Goal: Information Seeking & Learning: Learn about a topic

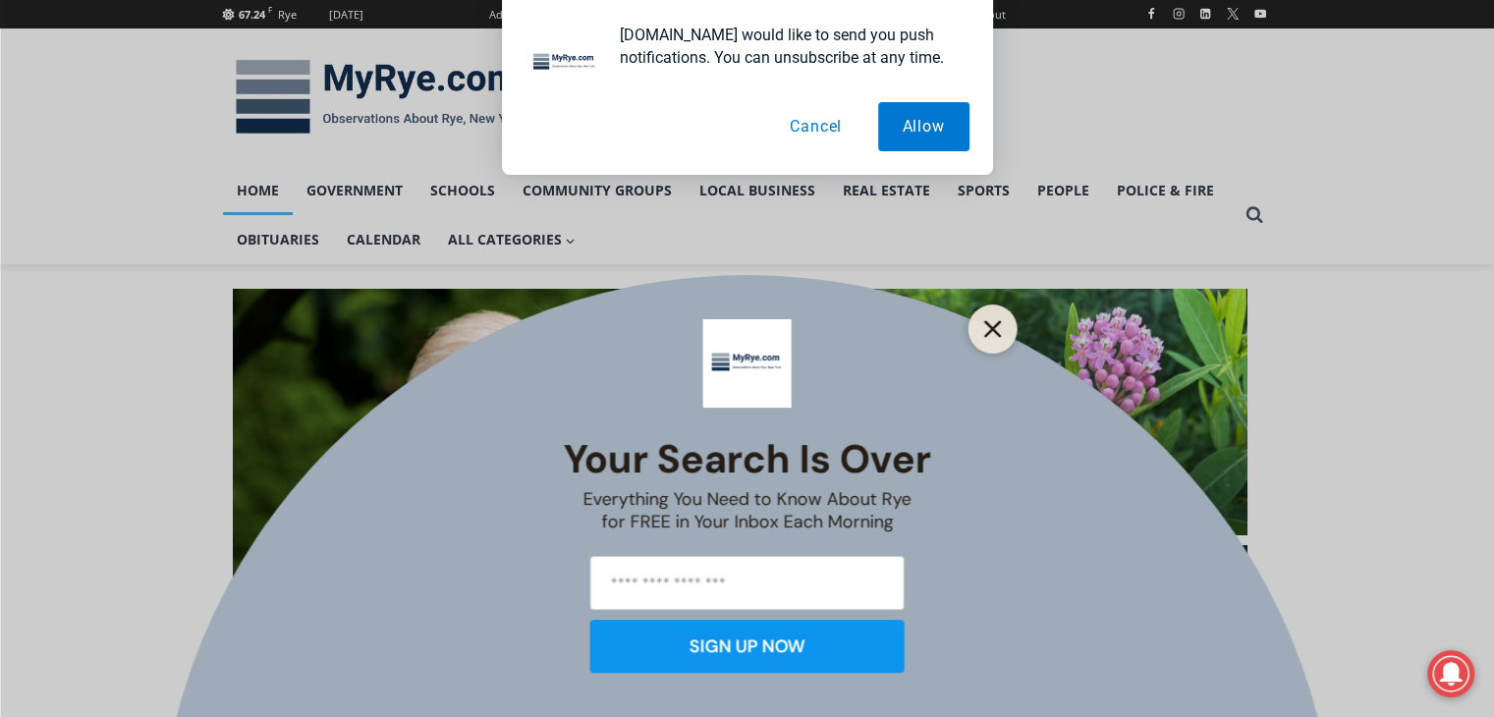
click at [992, 332] on icon "Close" at bounding box center [994, 329] width 18 height 18
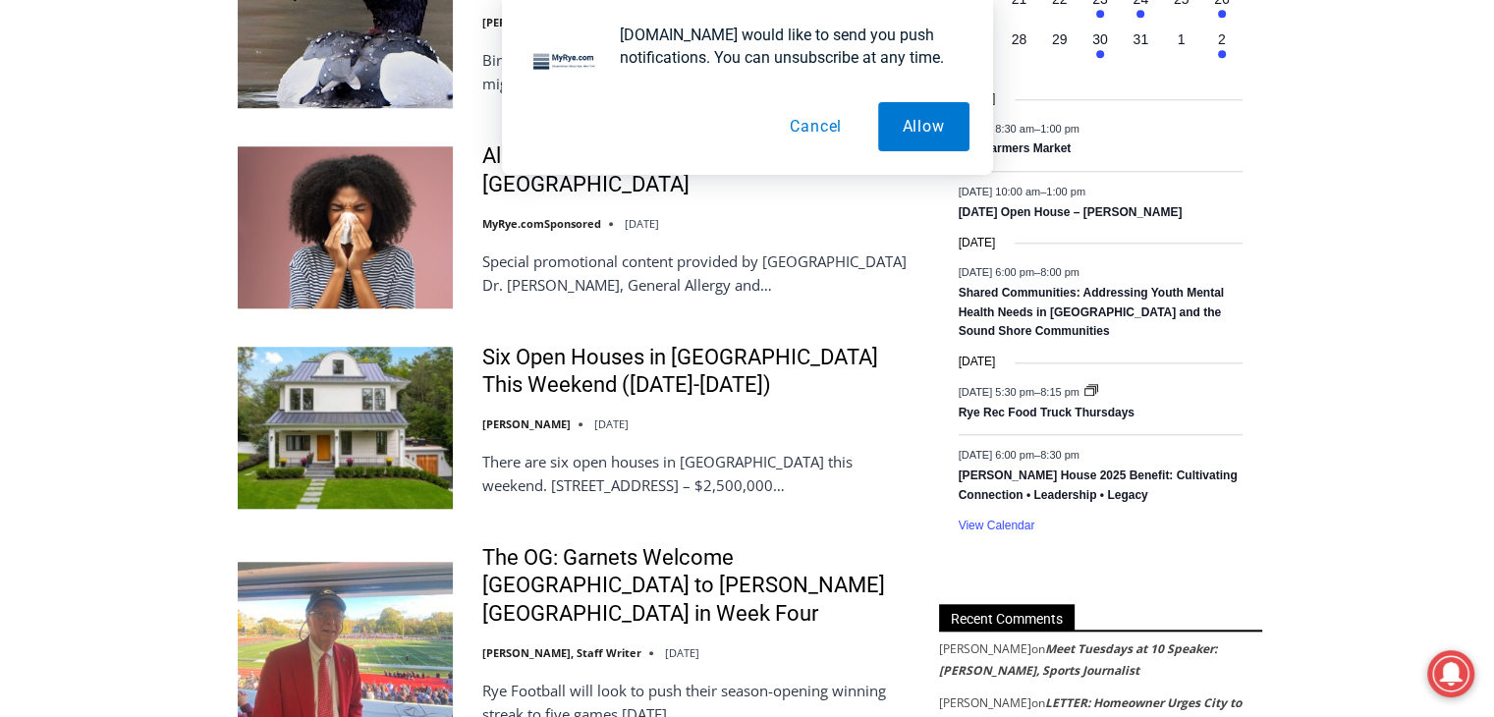
scroll to position [1733, 0]
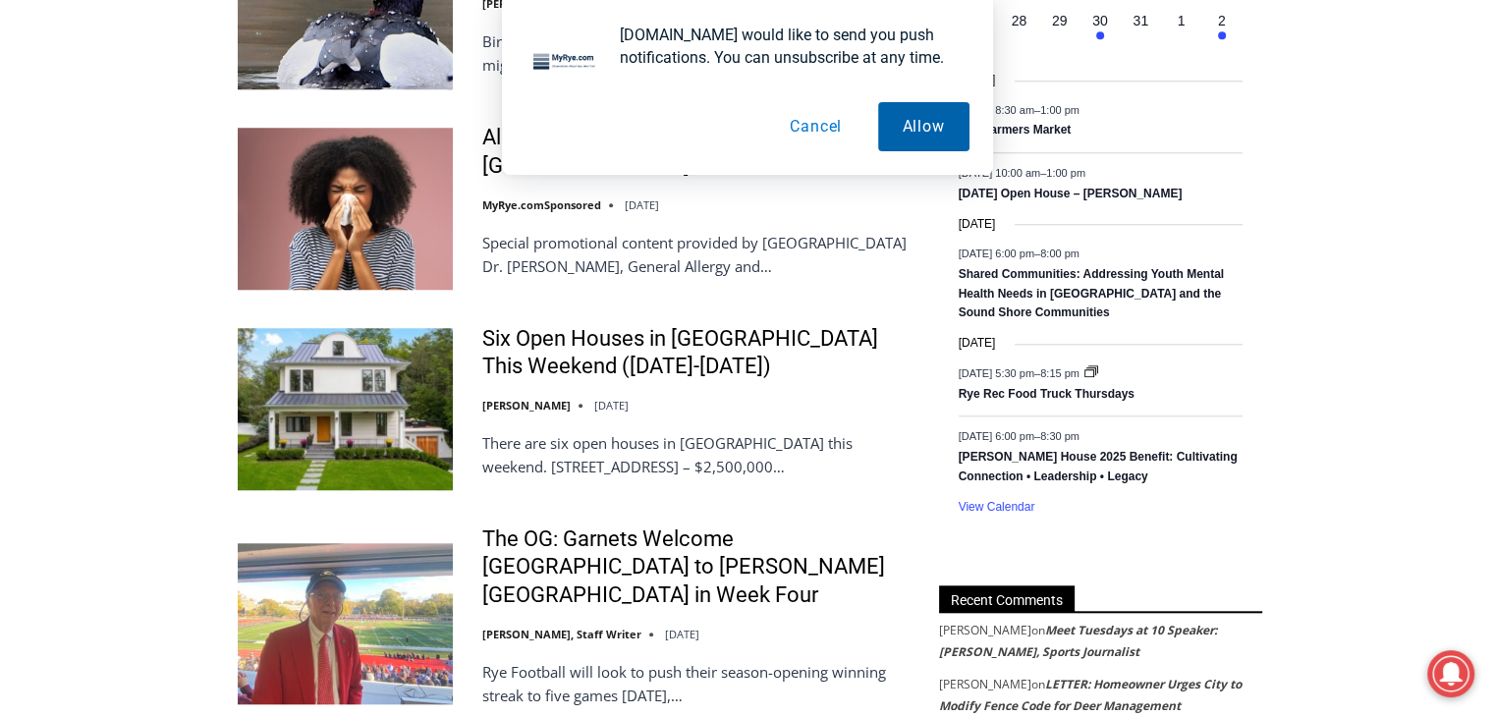
click at [923, 137] on button "Allow" at bounding box center [923, 126] width 91 height 49
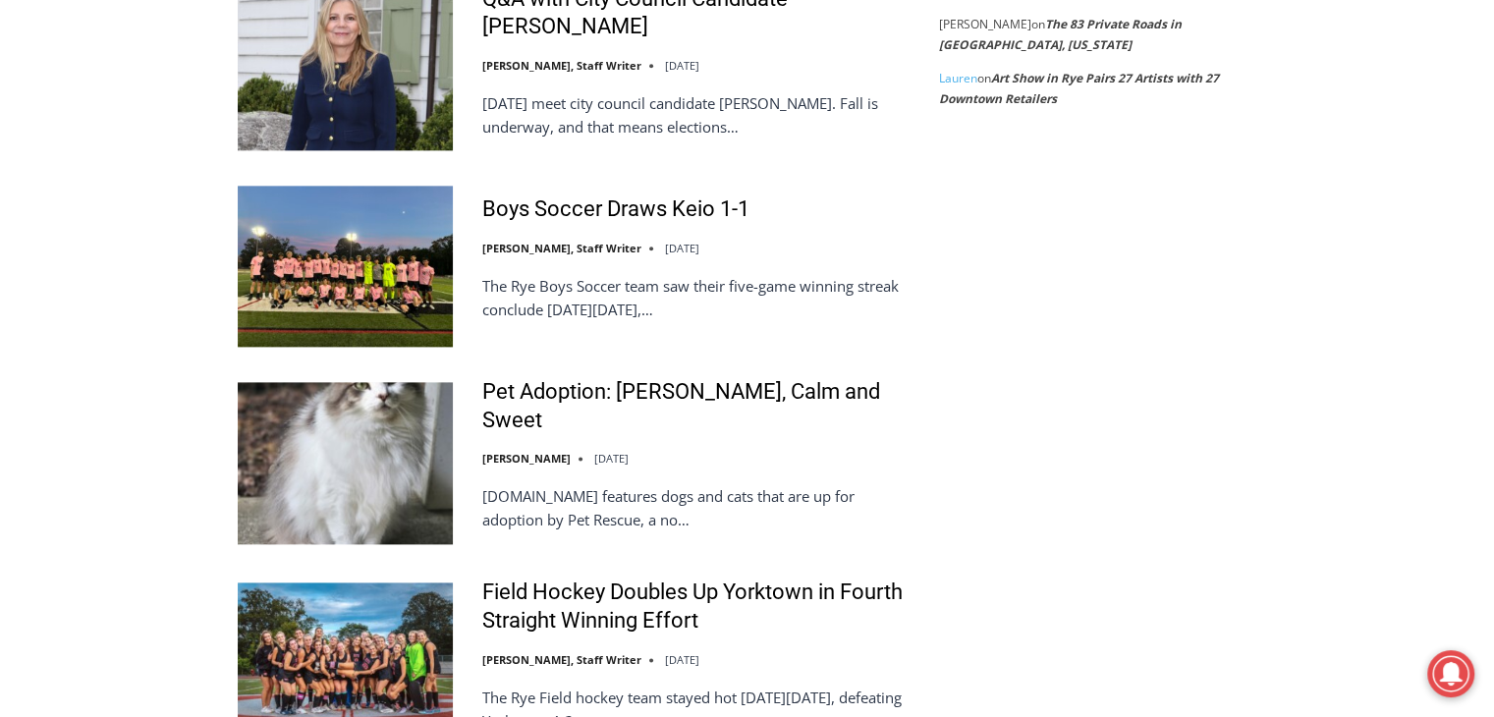
scroll to position [2511, 0]
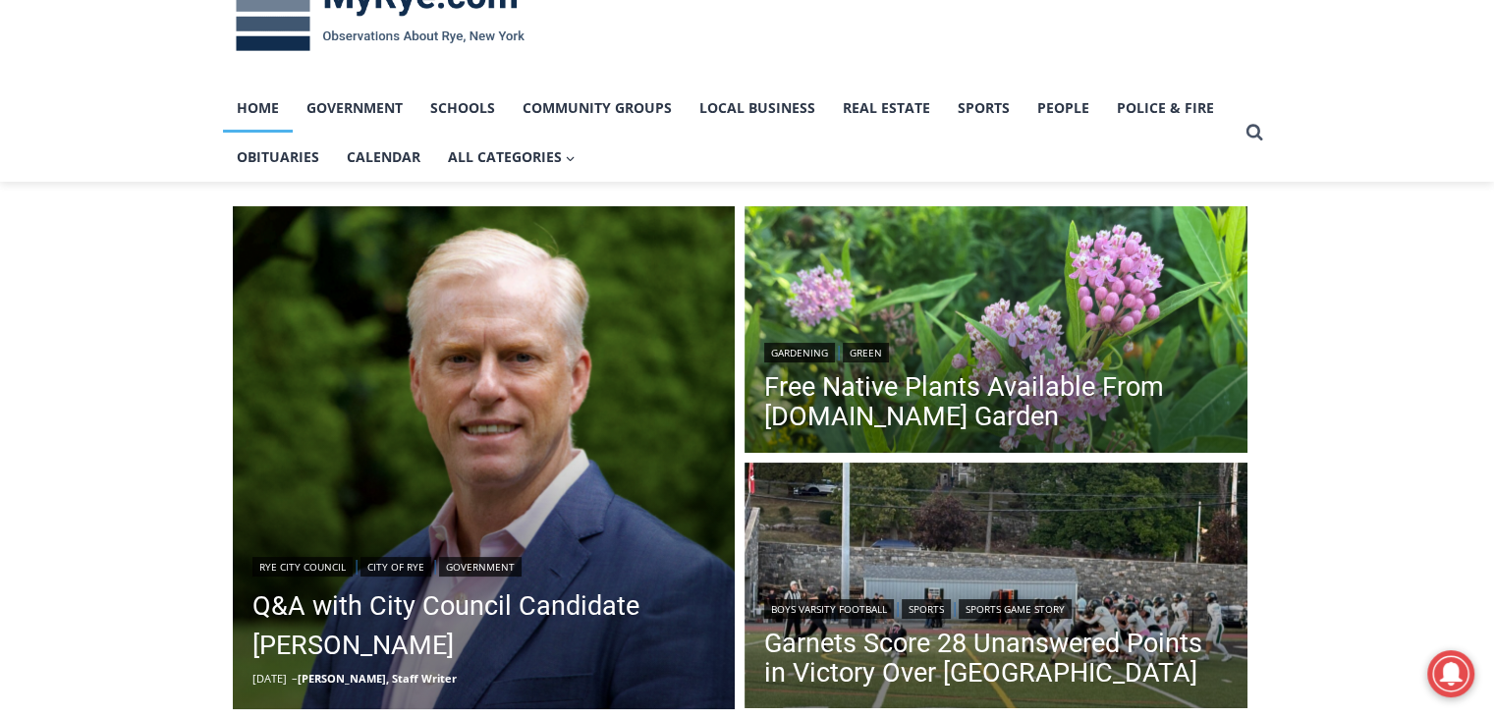
scroll to position [0, 0]
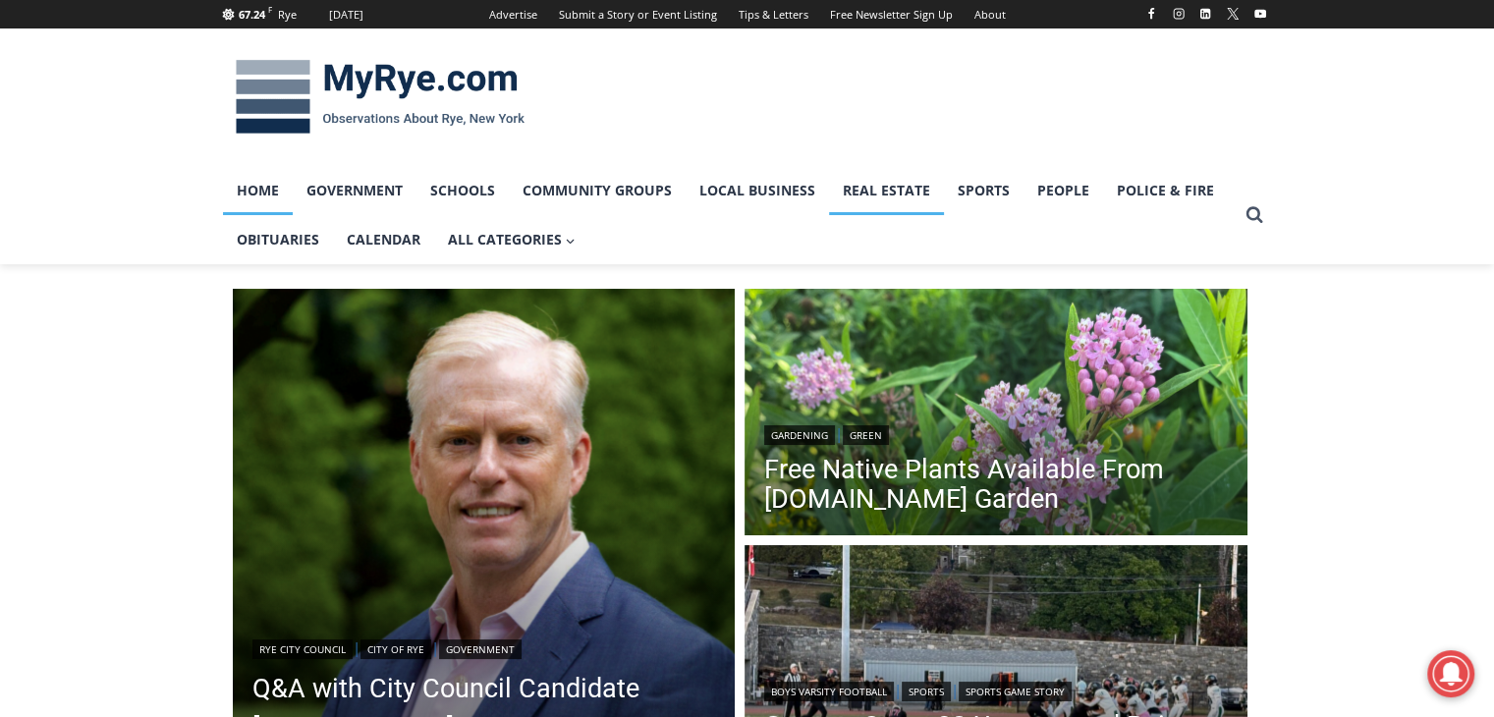
click at [875, 202] on link "Real Estate" at bounding box center [886, 190] width 115 height 49
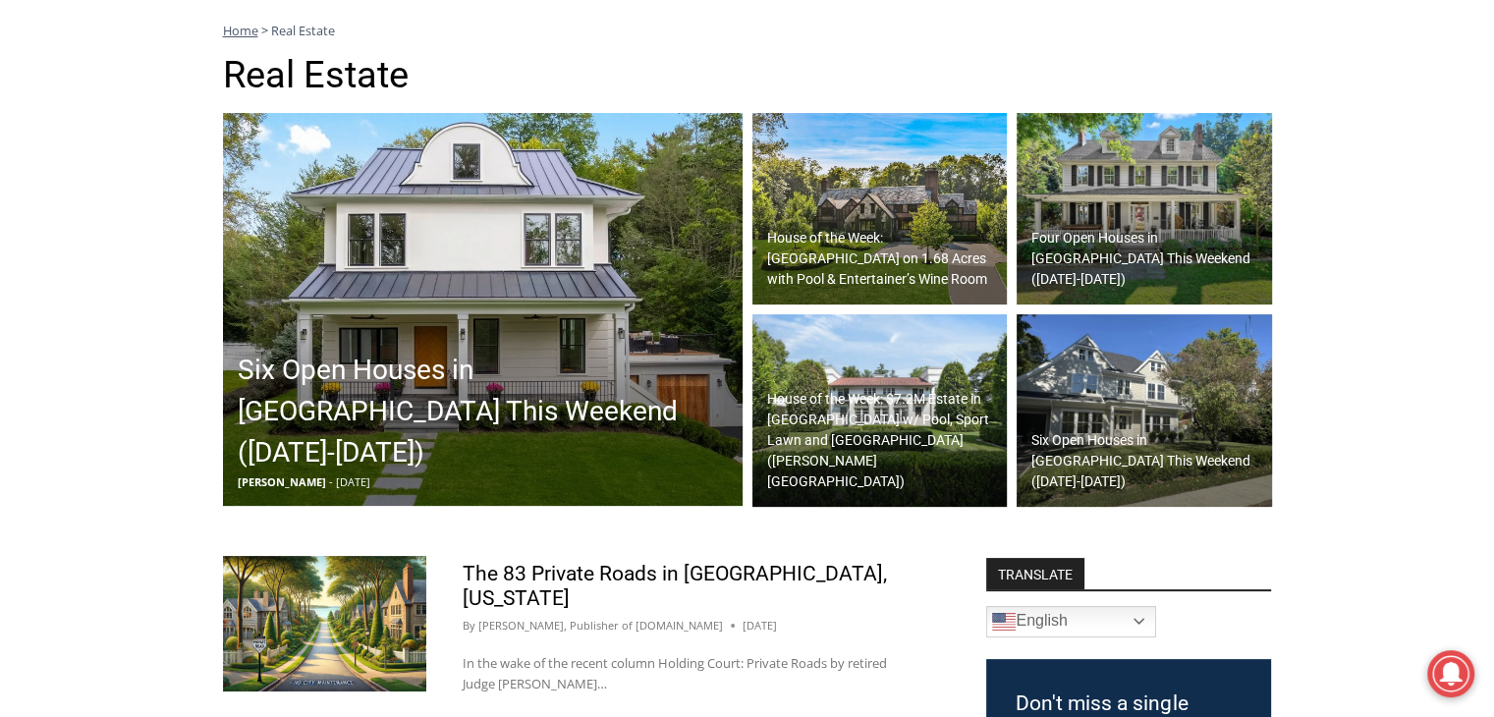
scroll to position [283, 0]
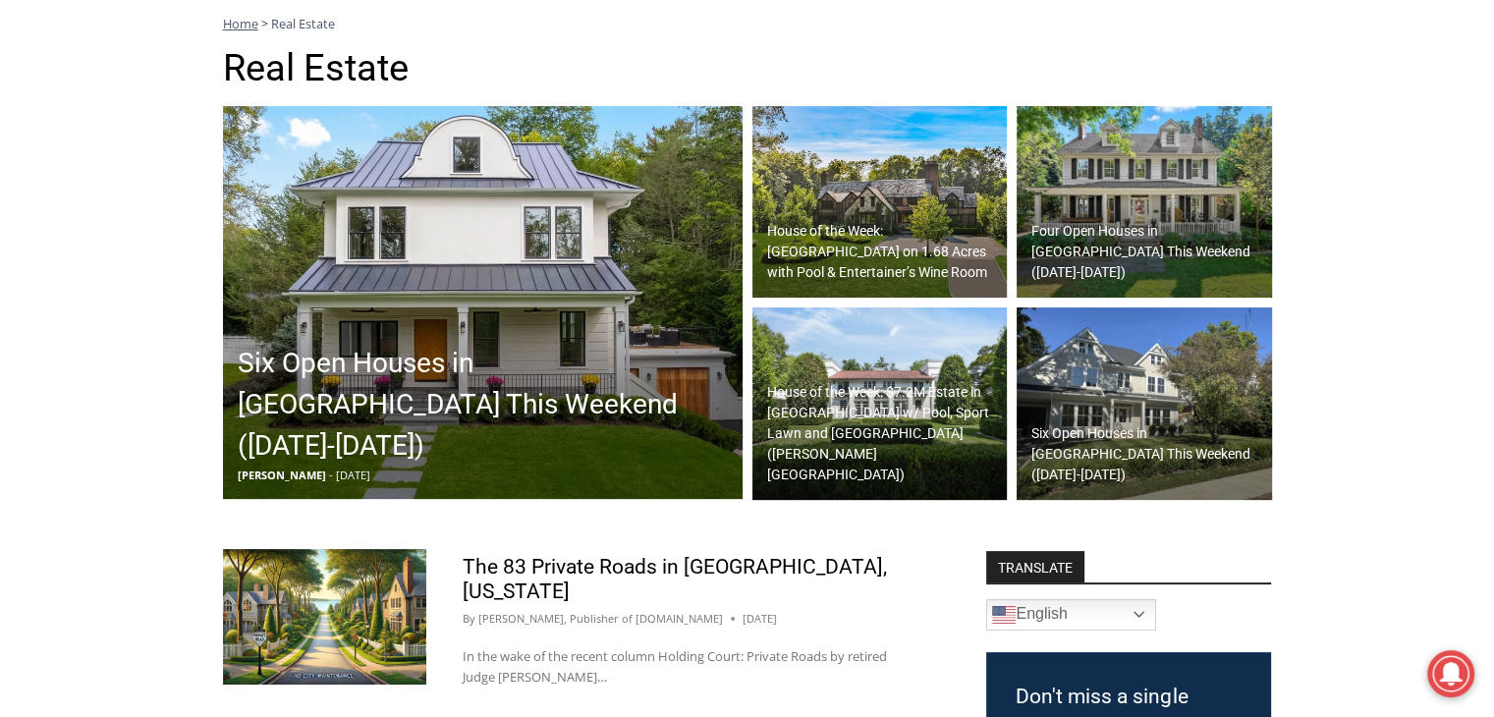
click at [457, 433] on h2 "Six Open Houses in [GEOGRAPHIC_DATA] This Weekend ([DATE]-[DATE])" at bounding box center [488, 405] width 500 height 124
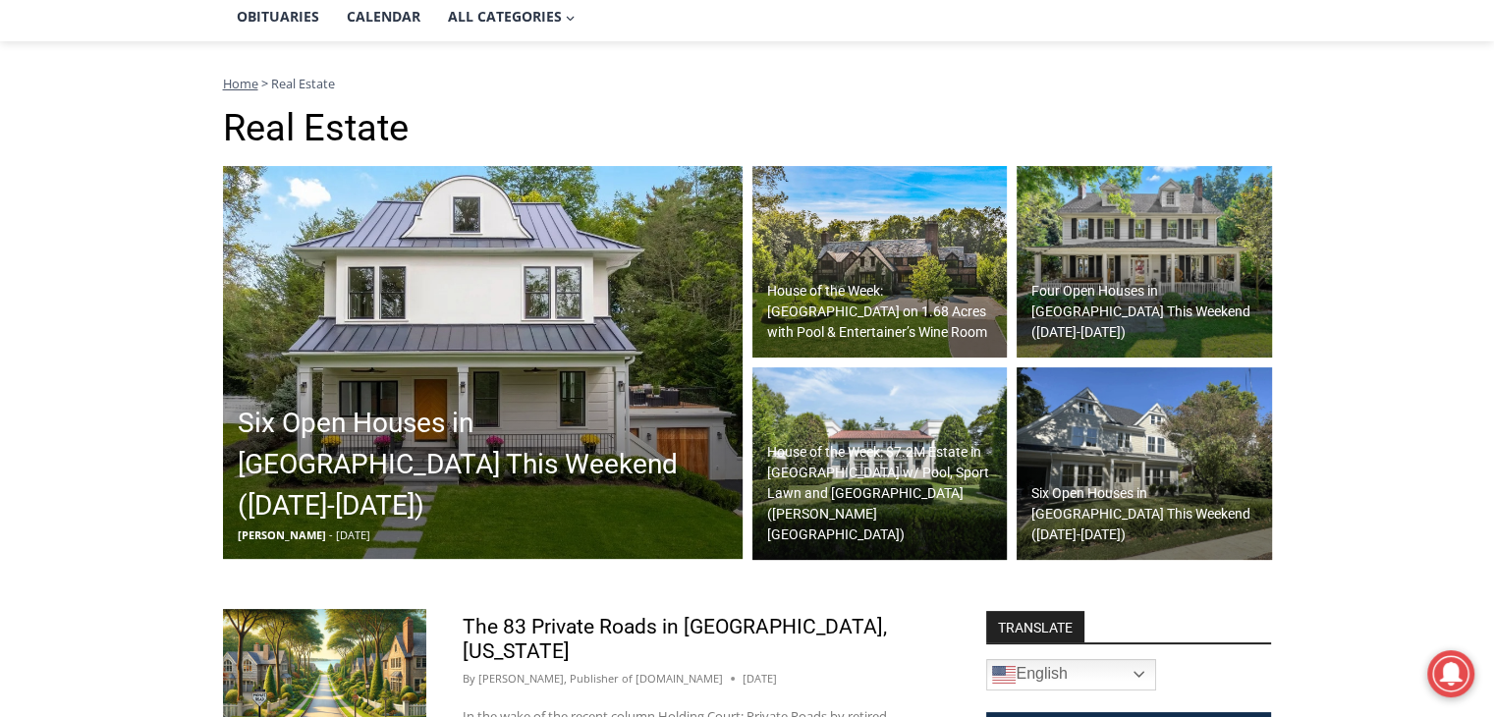
scroll to position [220, 0]
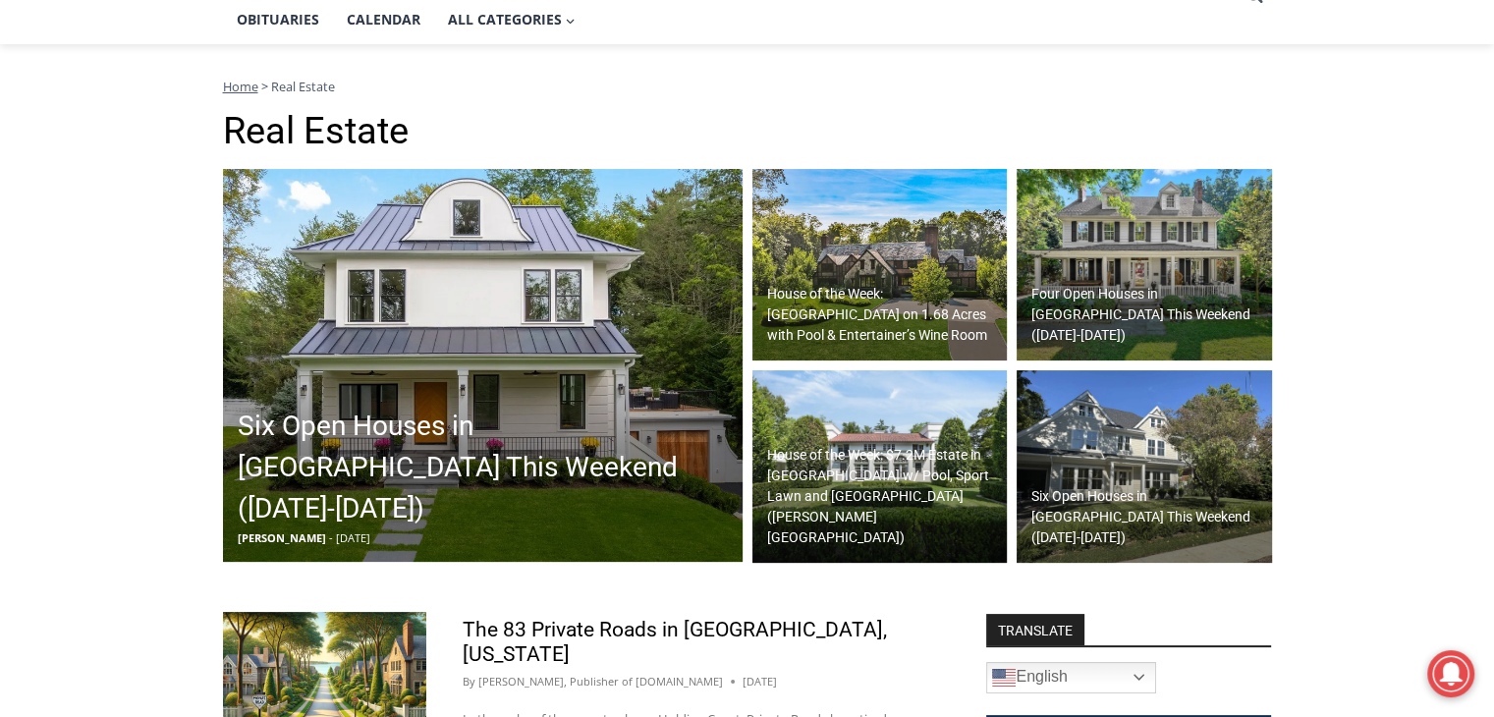
click at [505, 485] on h2 "Six Open Houses in [GEOGRAPHIC_DATA] This Weekend ([DATE]-[DATE])" at bounding box center [488, 468] width 500 height 124
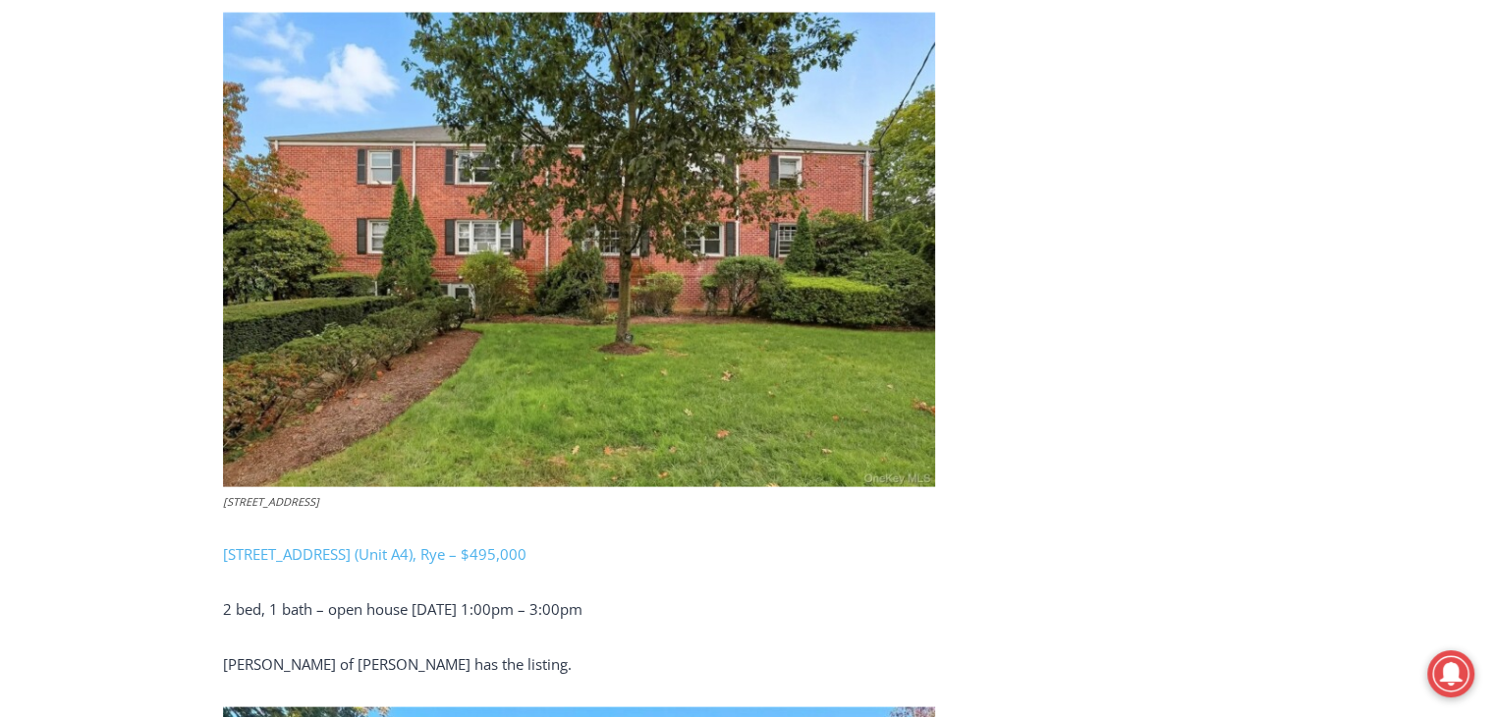
scroll to position [4016, 0]
click at [385, 560] on link "[STREET_ADDRESS] (Unit A4), Rye – $495,000" at bounding box center [375, 553] width 304 height 20
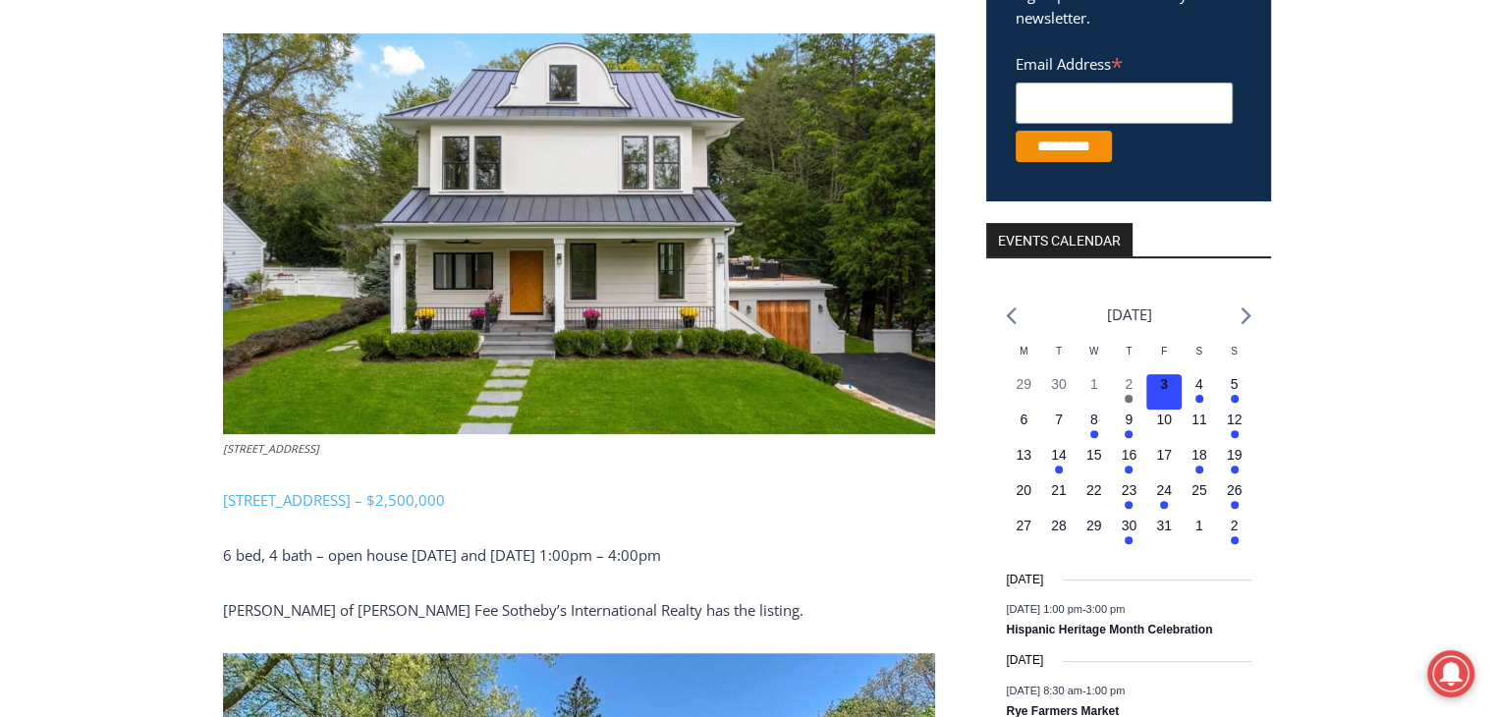
scroll to position [538, 0]
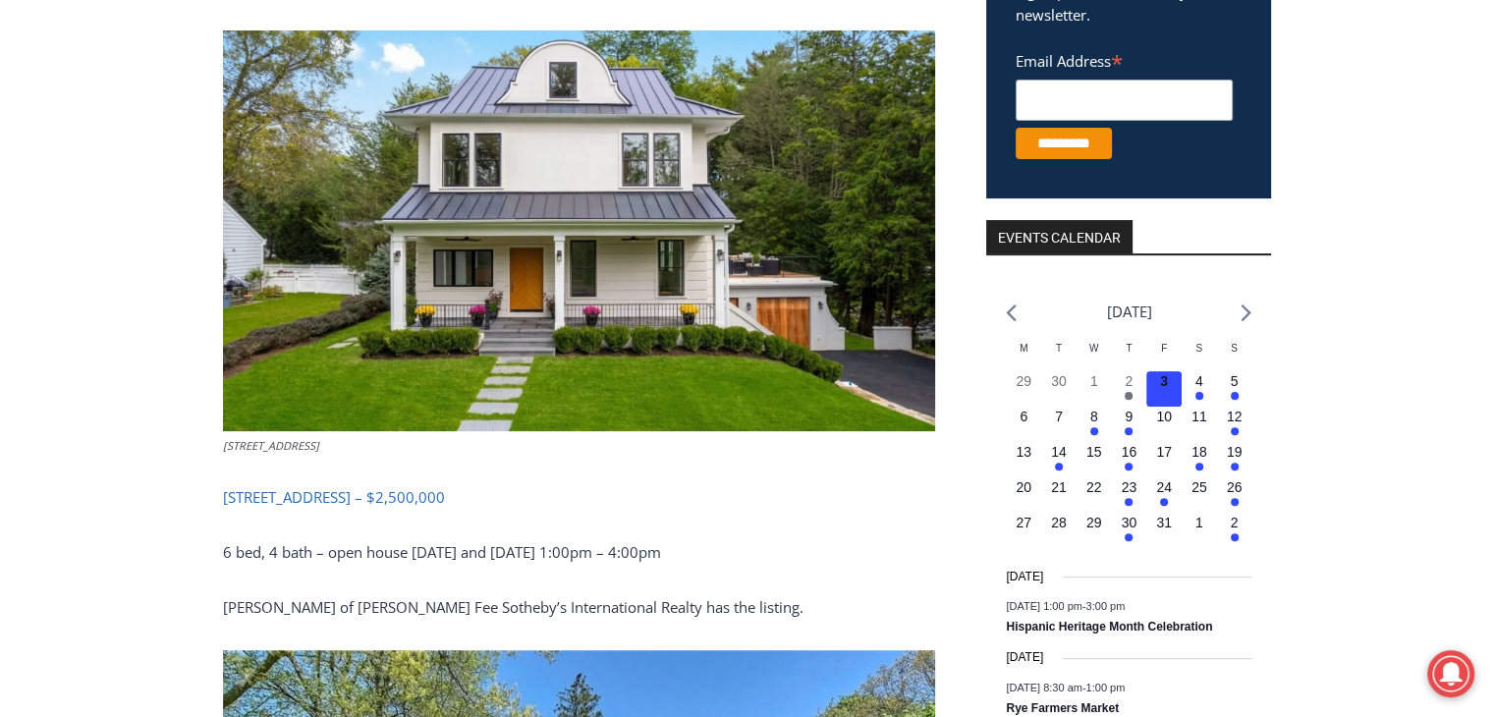
click at [382, 492] on link "[STREET_ADDRESS] – $2,500,000" at bounding box center [334, 497] width 222 height 20
